Goal: Task Accomplishment & Management: Manage account settings

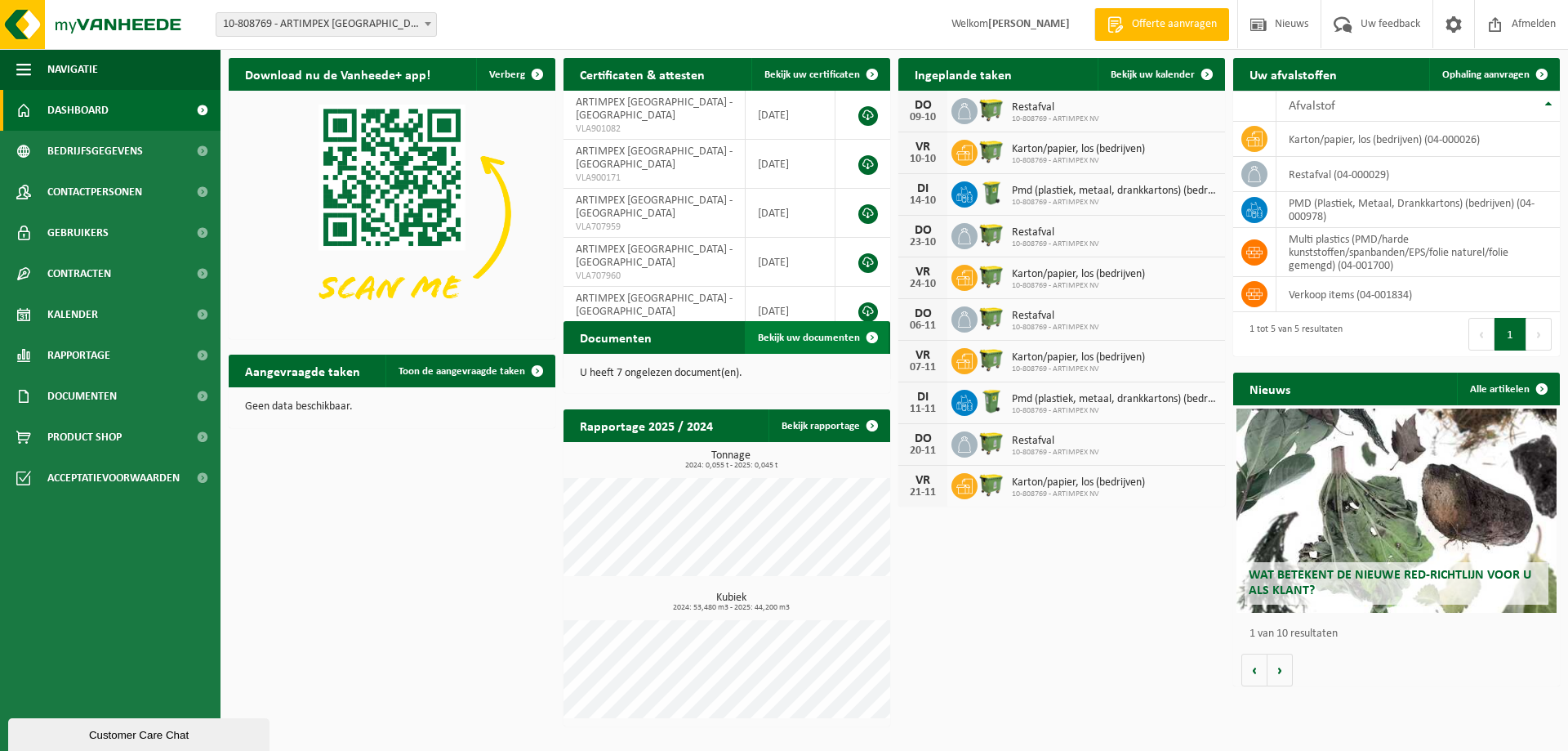
click at [822, 337] on span "Bekijk uw documenten" at bounding box center [809, 338] width 102 height 11
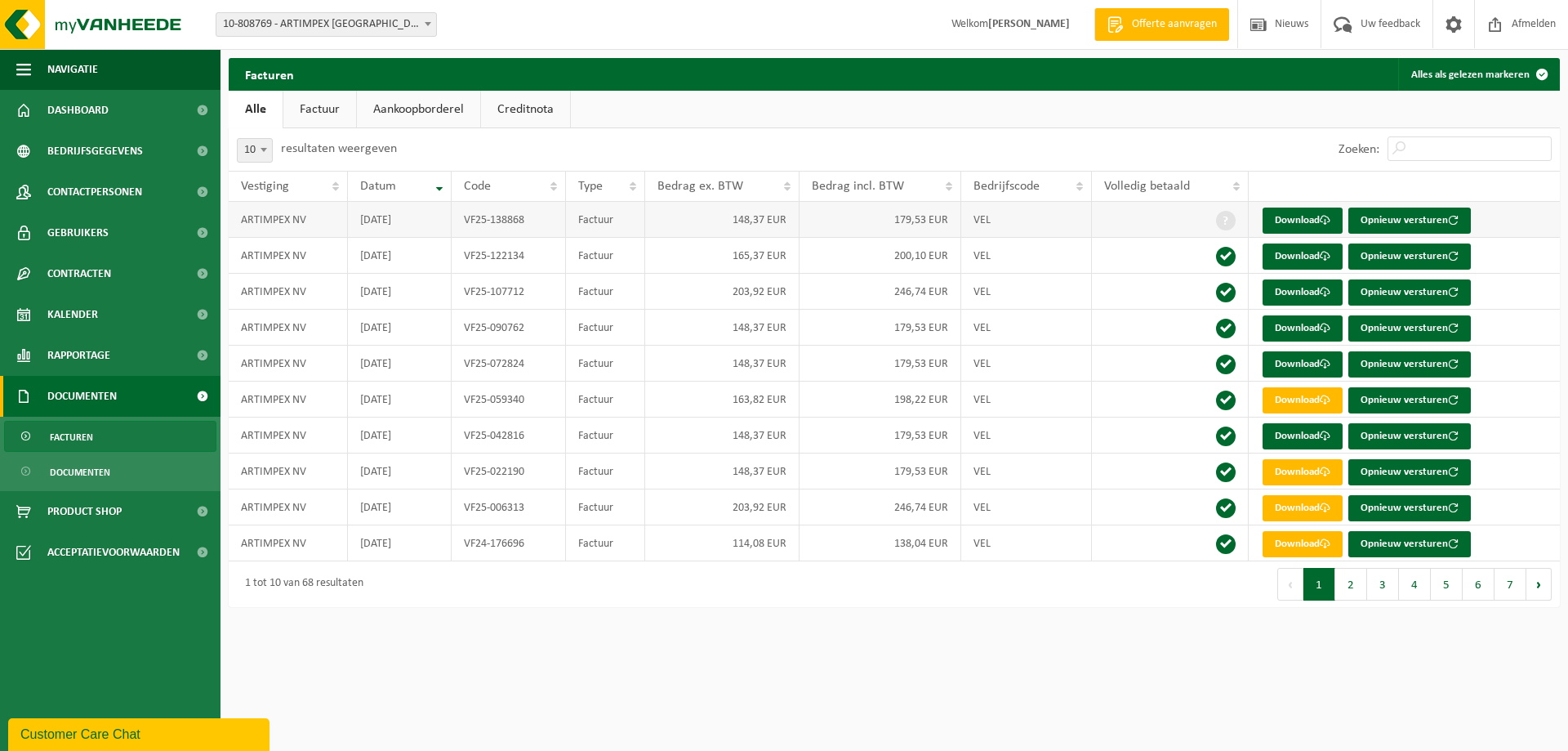
click at [1194, 218] on td at bounding box center [1170, 220] width 156 height 36
click at [1223, 218] on span at bounding box center [1226, 221] width 20 height 20
click at [1507, 73] on button "Alles als gelezen markeren" at bounding box center [1478, 75] width 160 height 33
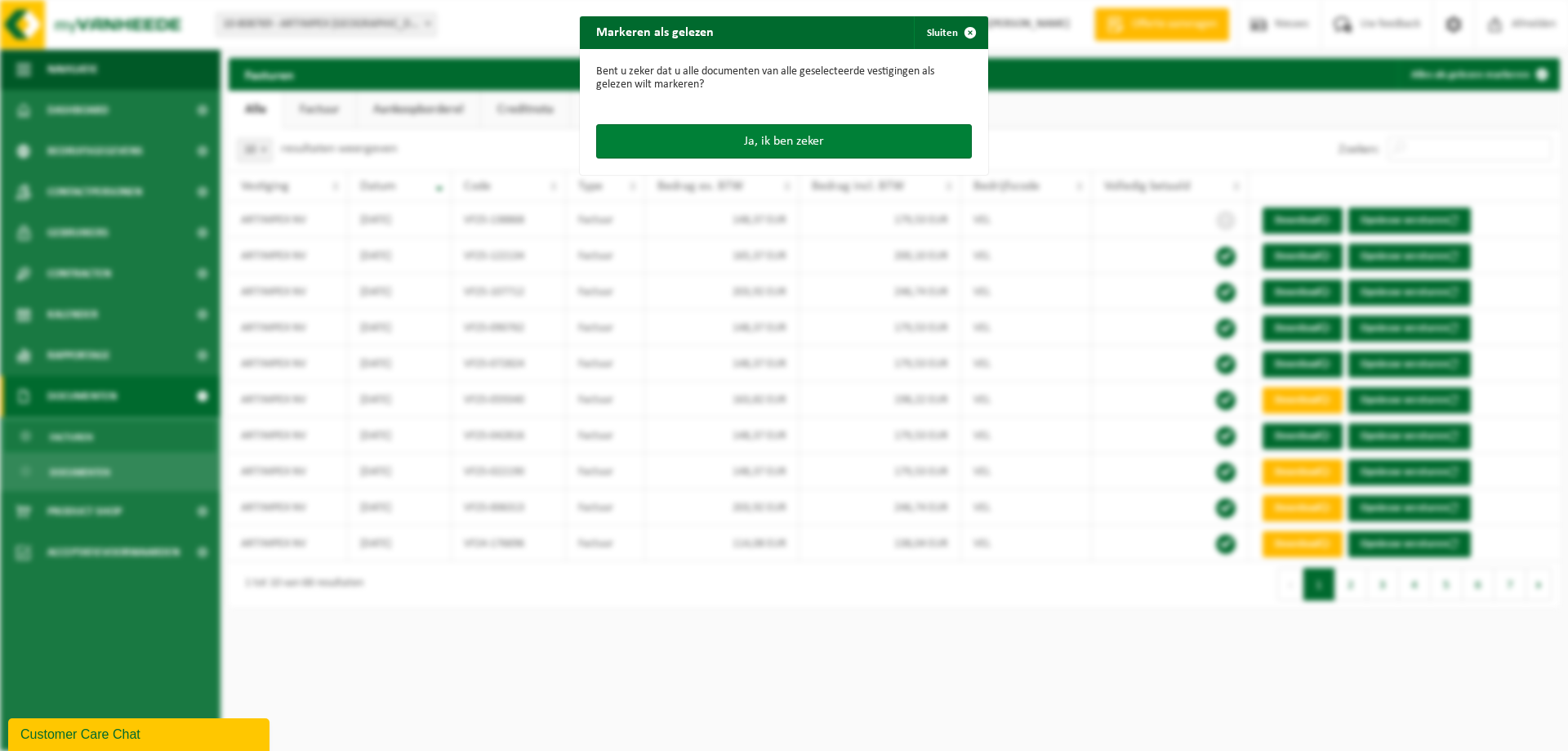
click at [792, 137] on button "Ja, ik ben zeker" at bounding box center [784, 142] width 375 height 35
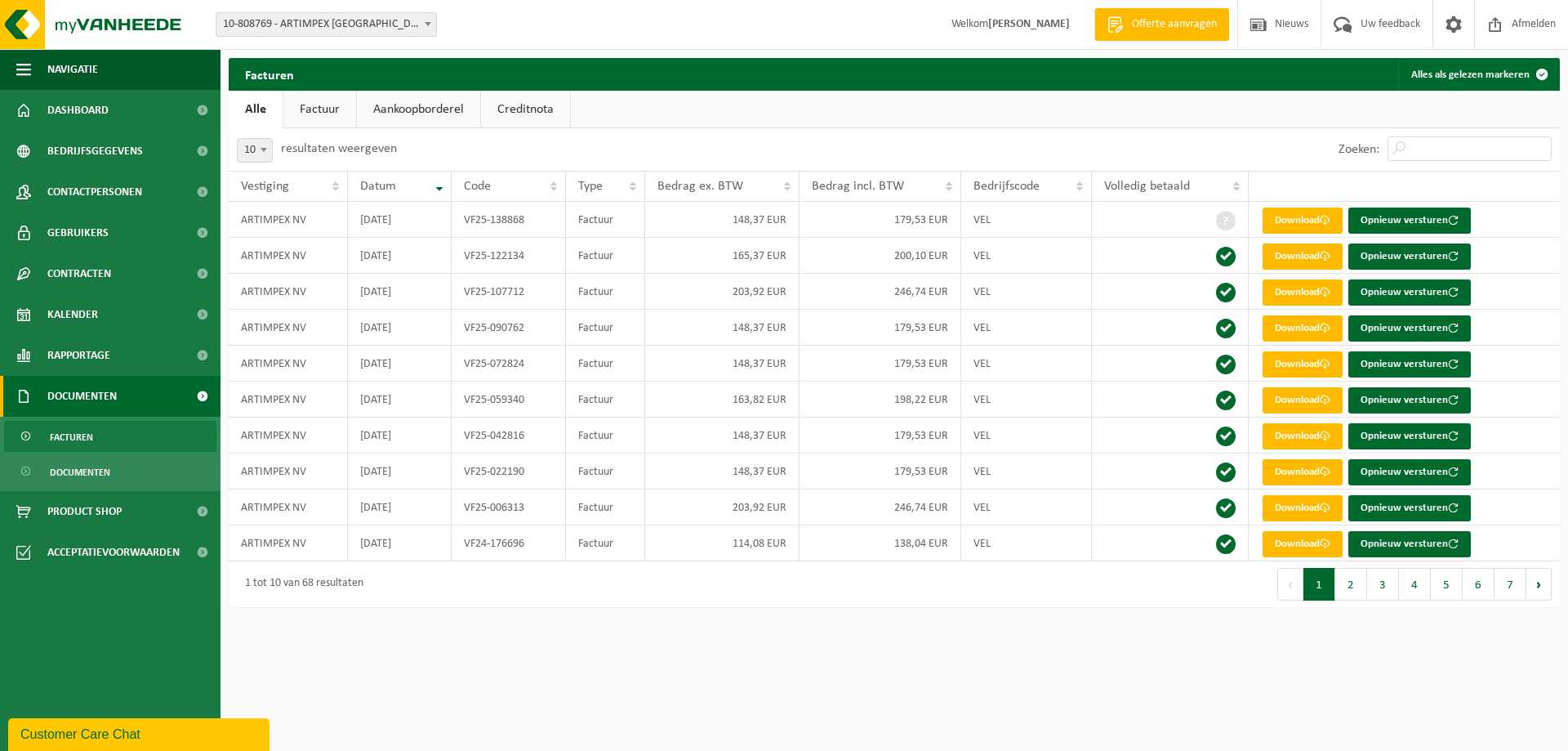
click at [254, 110] on link "Alle" at bounding box center [255, 109] width 54 height 37
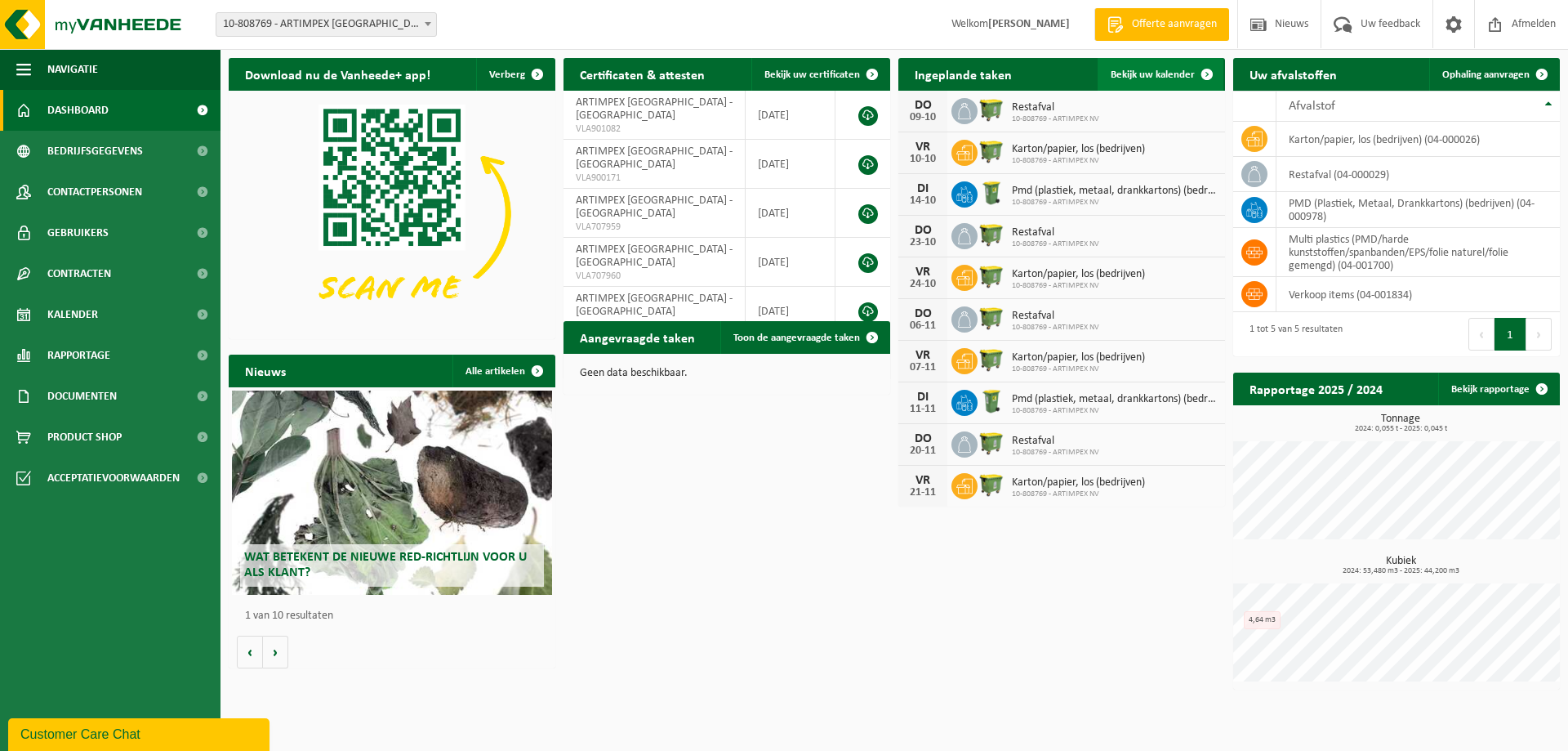
click at [1147, 72] on span "Bekijk uw kalender" at bounding box center [1153, 75] width 85 height 11
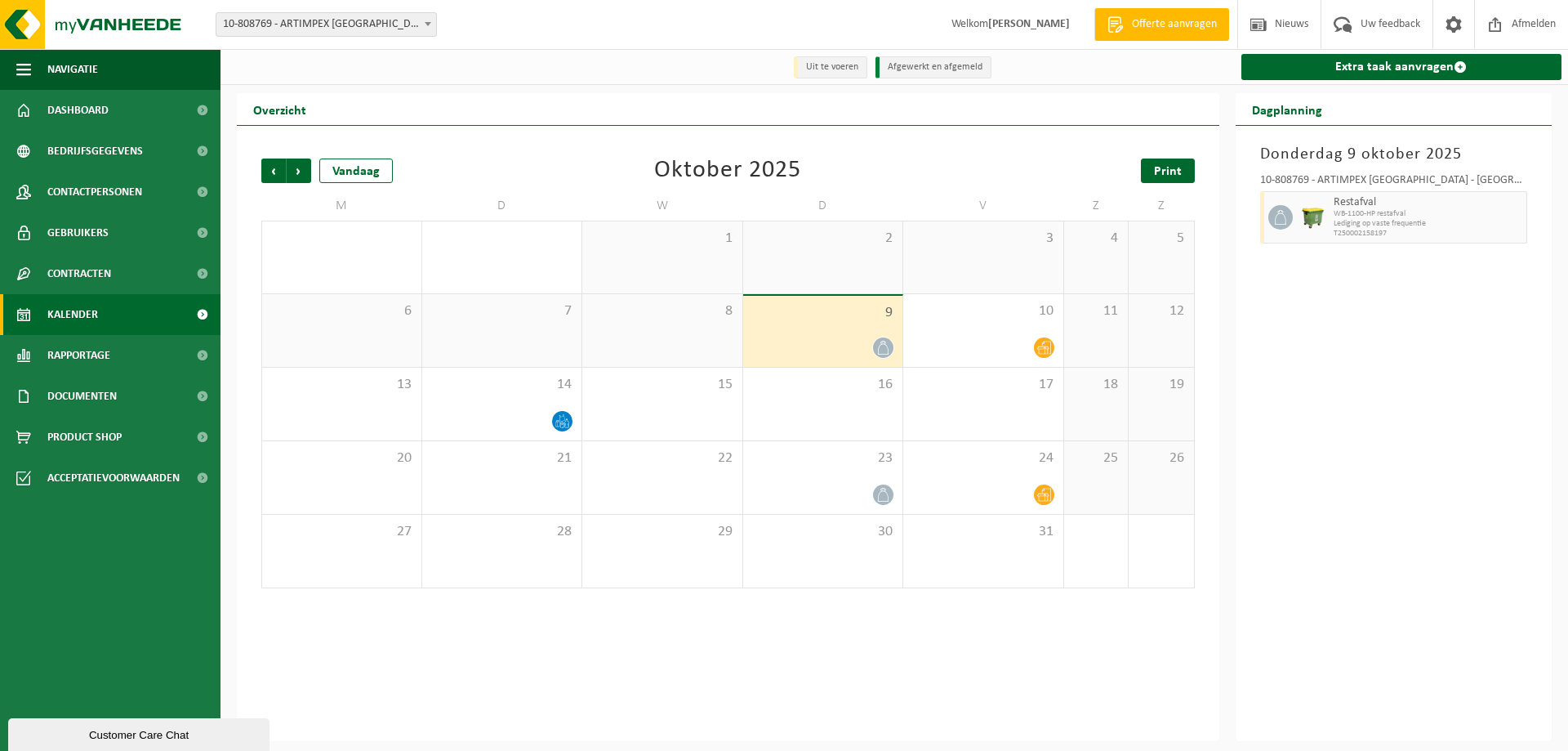
click at [1177, 167] on span "Print" at bounding box center [1168, 172] width 28 height 13
